Goal: Transaction & Acquisition: Purchase product/service

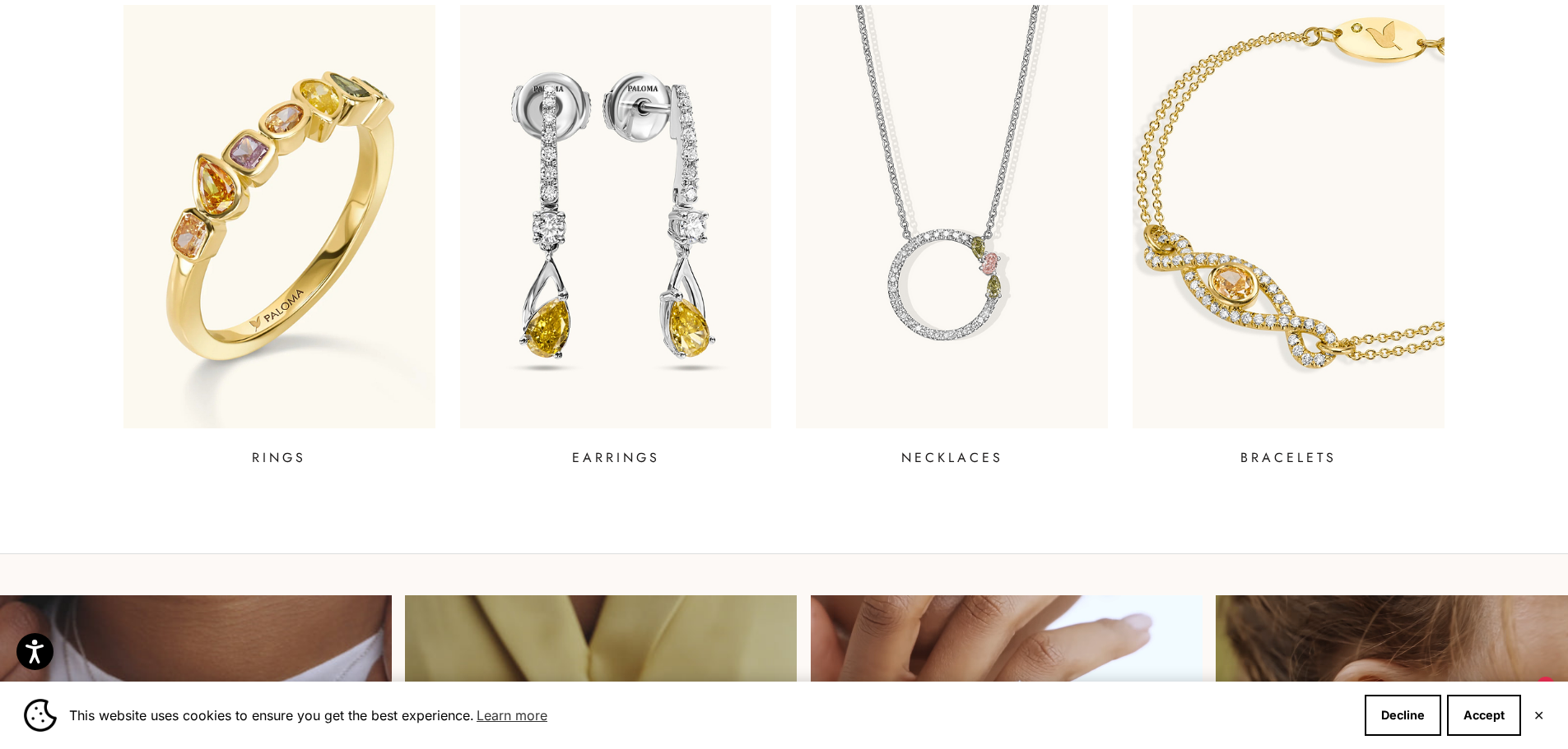
scroll to position [823, 0]
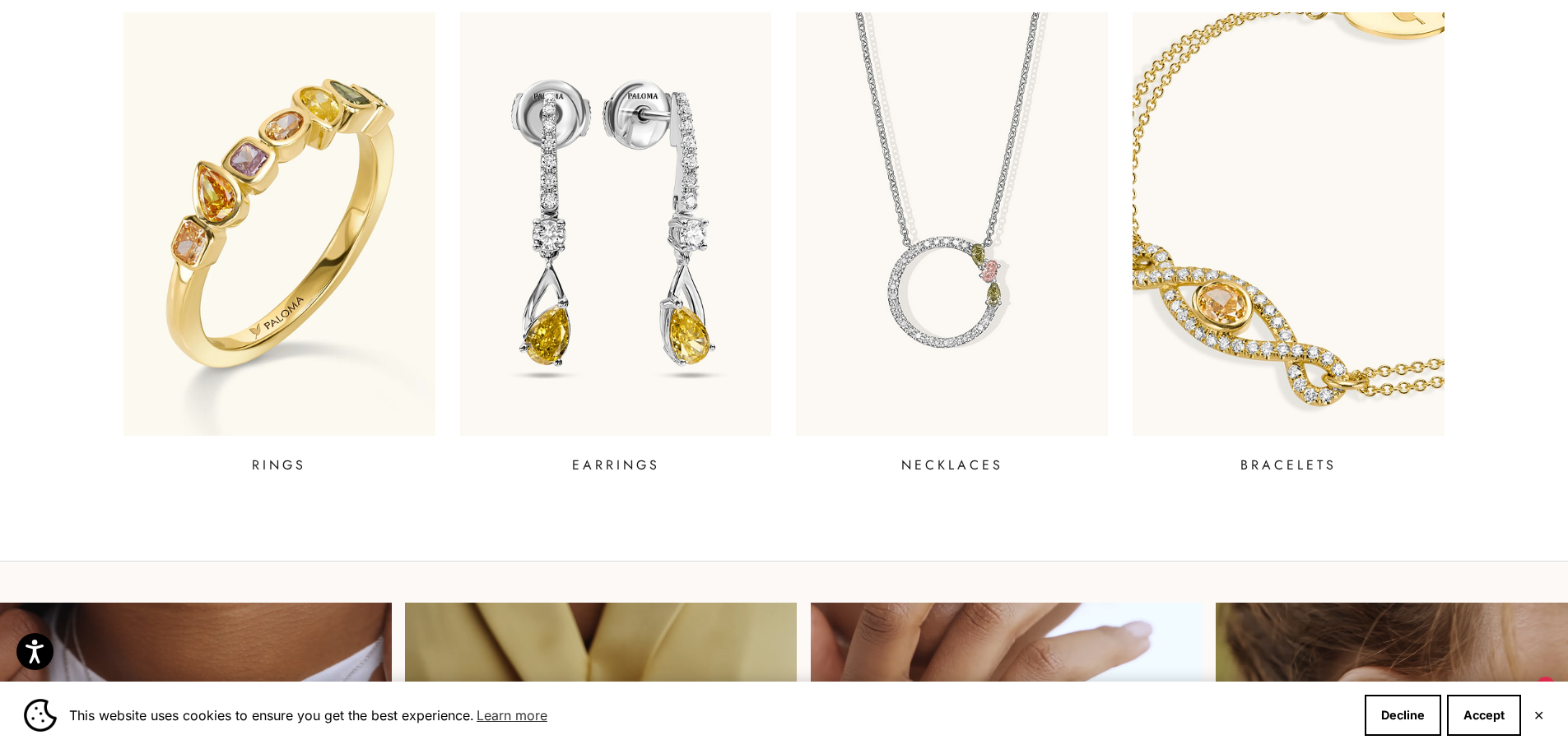
click at [1288, 250] on img at bounding box center [1289, 223] width 375 height 508
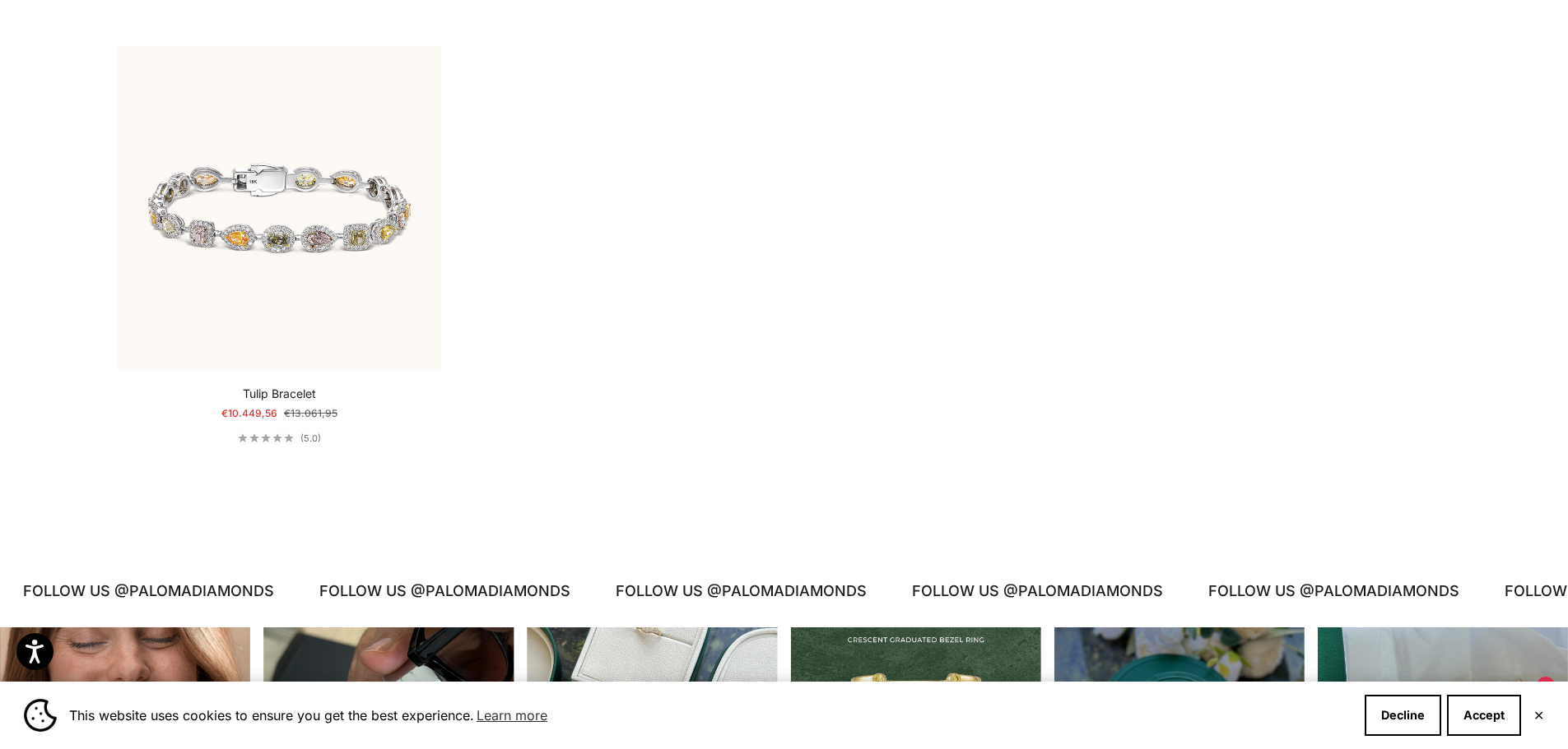
scroll to position [1727, 0]
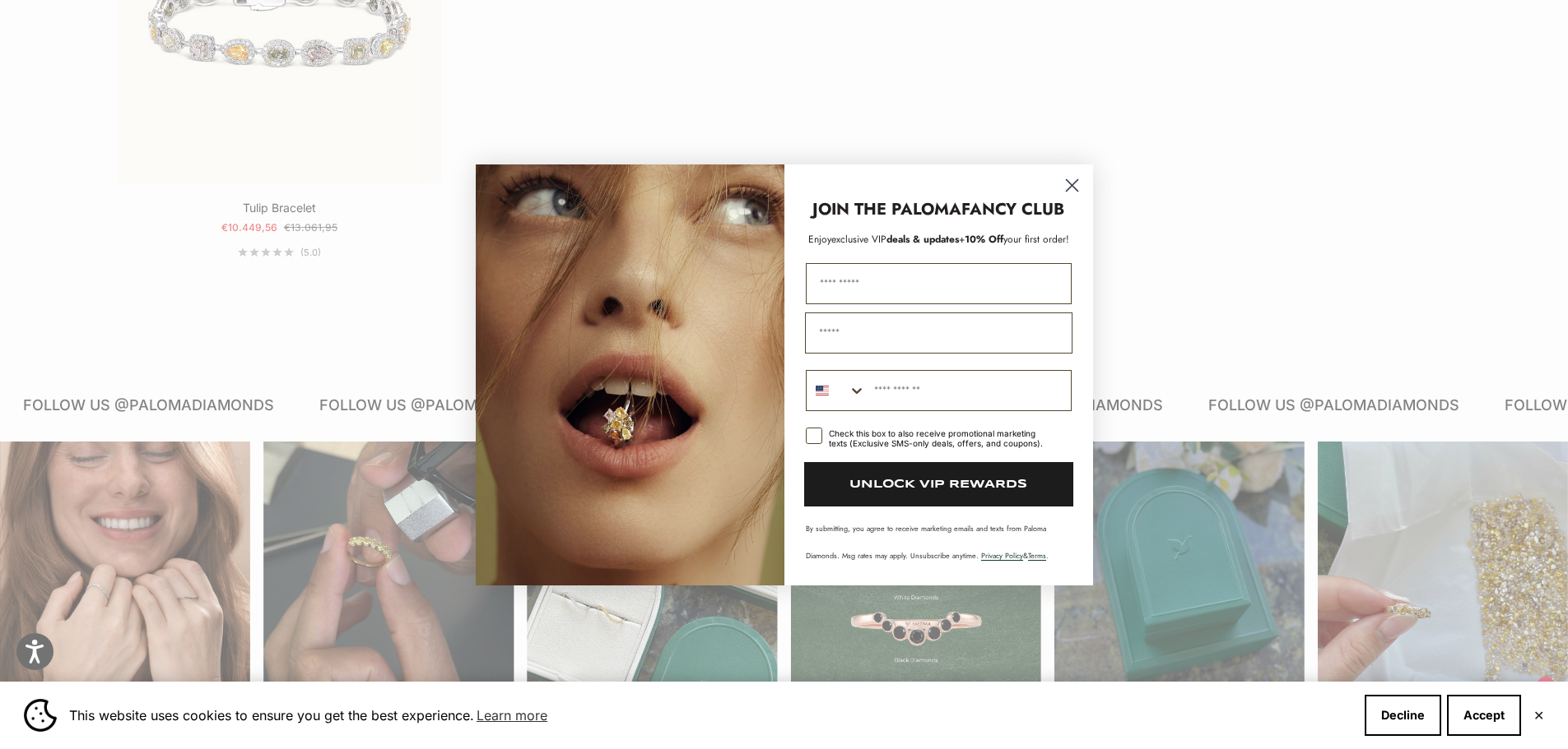
click at [1075, 183] on circle "Close dialog" at bounding box center [1071, 185] width 27 height 27
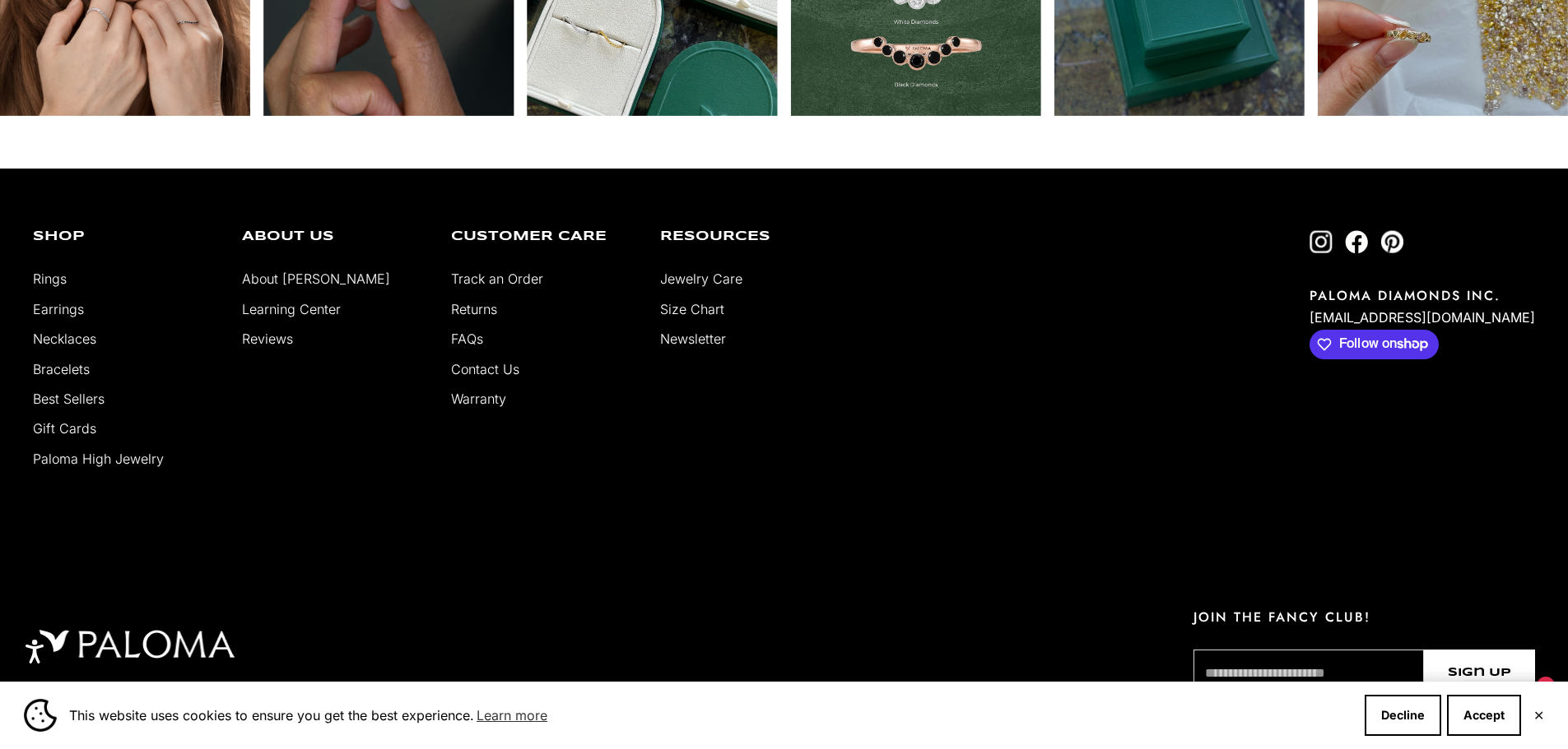
scroll to position [2375, 0]
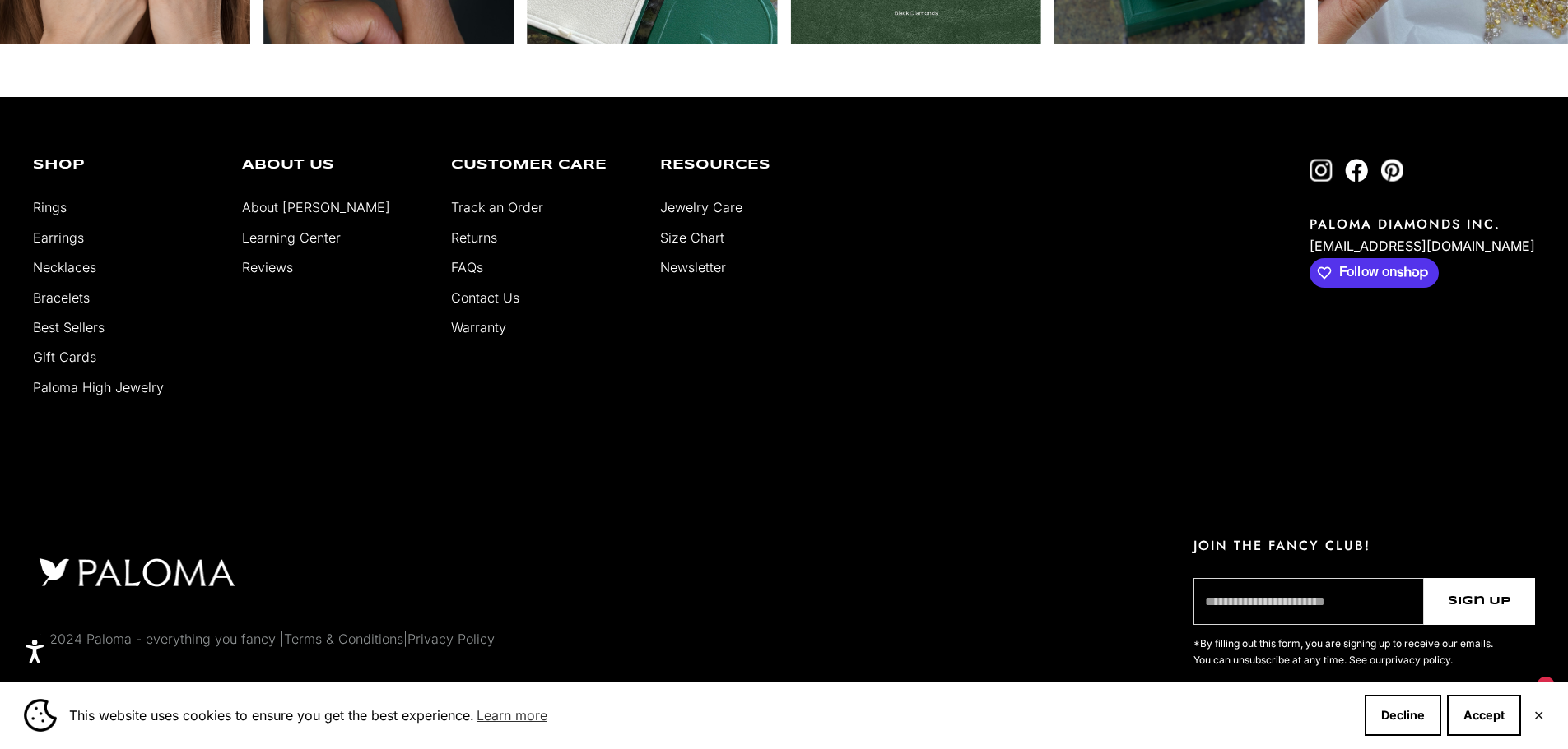
click at [64, 293] on link "Bracelets" at bounding box center [60, 298] width 57 height 16
